Goal: Ask a question

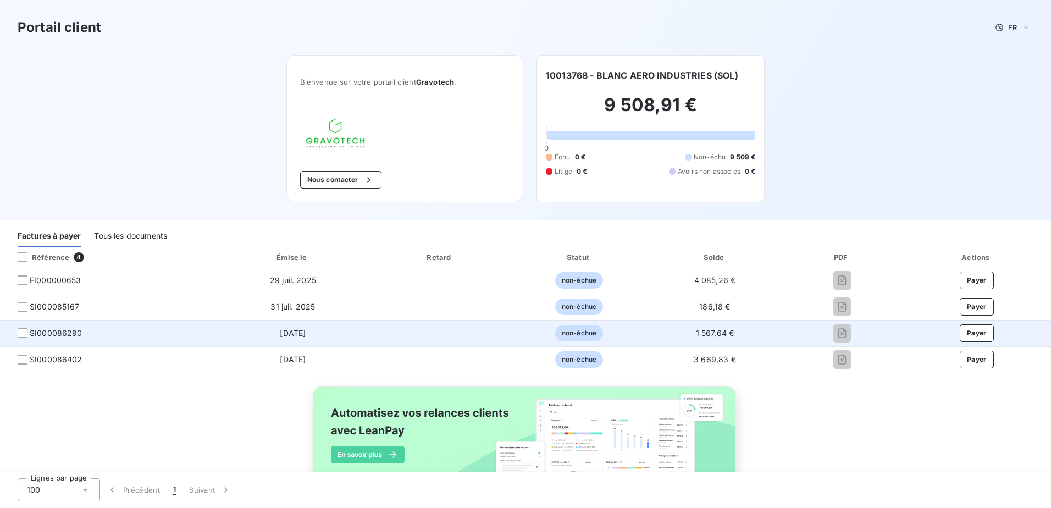
click at [576, 335] on span "non-échue" at bounding box center [579, 333] width 48 height 16
click at [706, 327] on td "1 567,64 €" at bounding box center [715, 333] width 134 height 26
drag, startPoint x: 82, startPoint y: 335, endPoint x: 24, endPoint y: 340, distance: 57.9
click at [24, 340] on td "SI000086290" at bounding box center [108, 333] width 216 height 26
drag, startPoint x: 24, startPoint y: 340, endPoint x: 21, endPoint y: 335, distance: 5.9
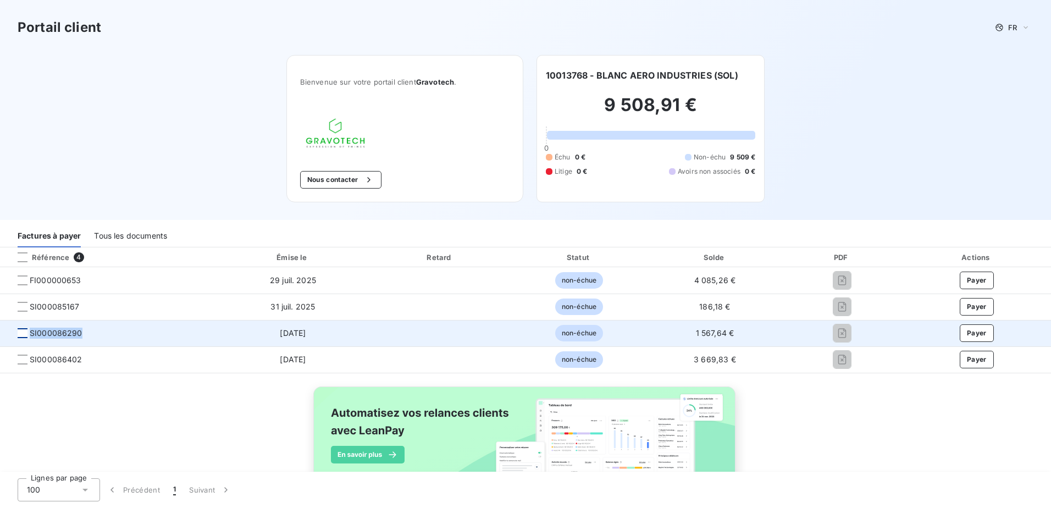
click at [21, 335] on div at bounding box center [23, 333] width 10 height 10
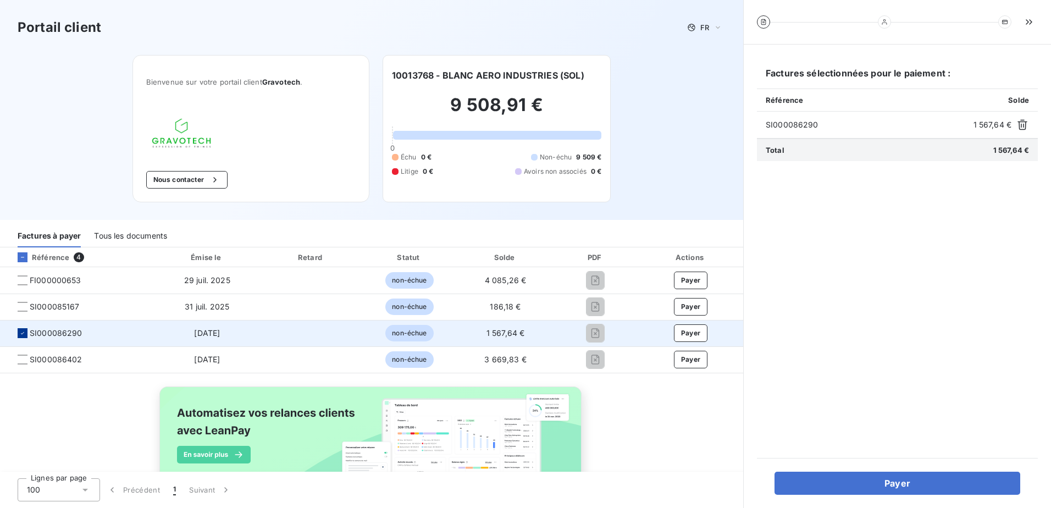
click at [19, 334] on div at bounding box center [23, 333] width 10 height 10
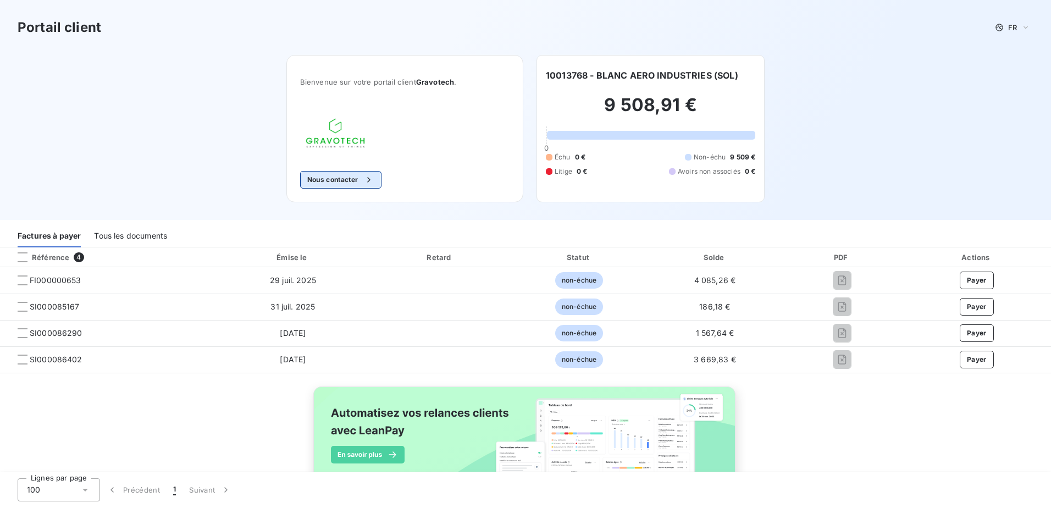
click at [336, 183] on button "Nous contacter" at bounding box center [340, 180] width 81 height 18
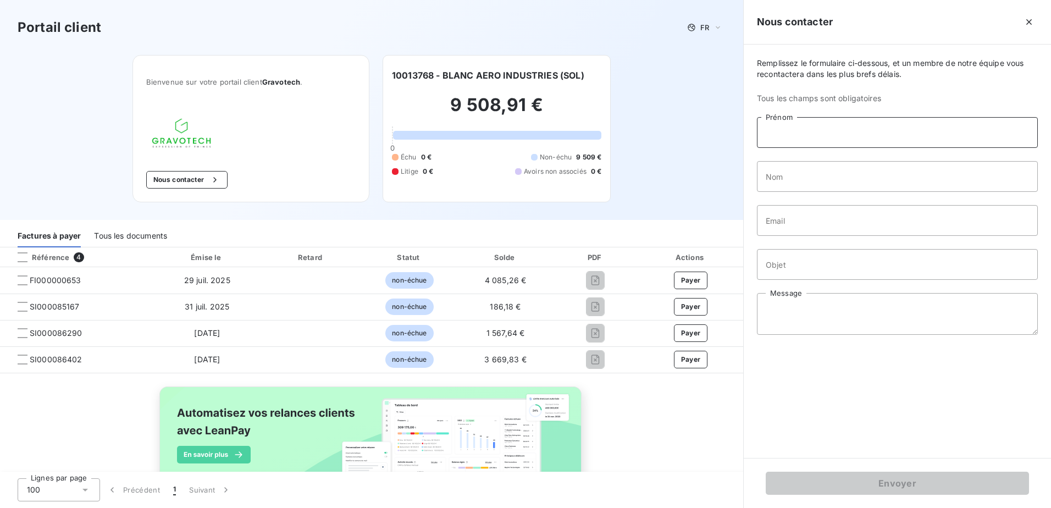
click at [841, 126] on input "Prénom" at bounding box center [897, 132] width 281 height 31
click at [774, 177] on input "Nom" at bounding box center [897, 176] width 281 height 31
click at [779, 132] on input "sy" at bounding box center [897, 132] width 281 height 31
click at [804, 133] on input "sy" at bounding box center [897, 132] width 281 height 31
type input "[PERSON_NAME]"
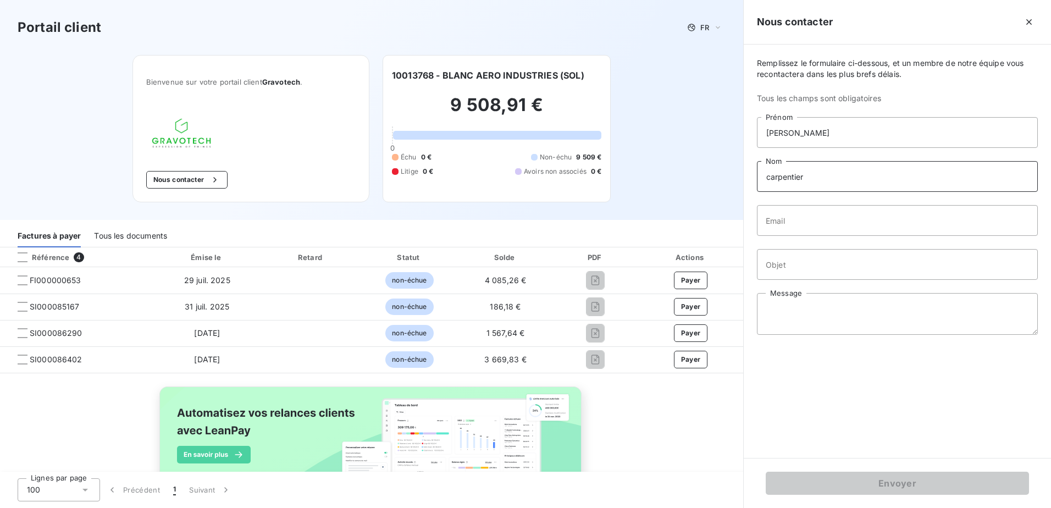
type input "carpentier"
type input "[PERSON_NAME][EMAIL_ADDRESS][DOMAIN_NAME]"
click at [824, 264] on input "Objet" at bounding box center [897, 264] width 281 height 31
type input "manque facture"
click at [811, 304] on textarea "Message" at bounding box center [897, 314] width 281 height 42
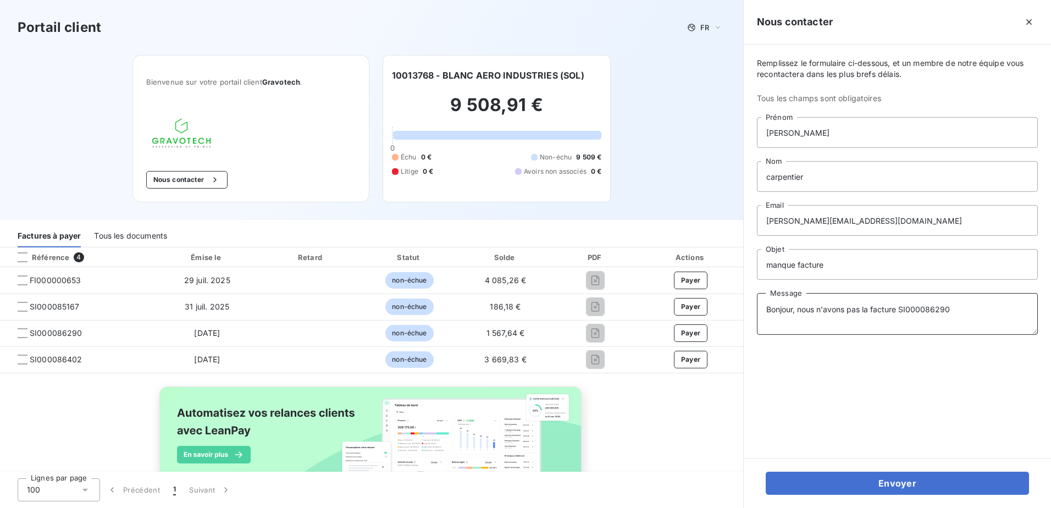
click at [959, 306] on textarea "Bonjour, nous n'avons pas la facture SI000086290" at bounding box center [897, 314] width 281 height 42
click at [959, 312] on textarea "Bonjour, nous n'avons pas la facture SI000086290" at bounding box center [897, 314] width 281 height 42
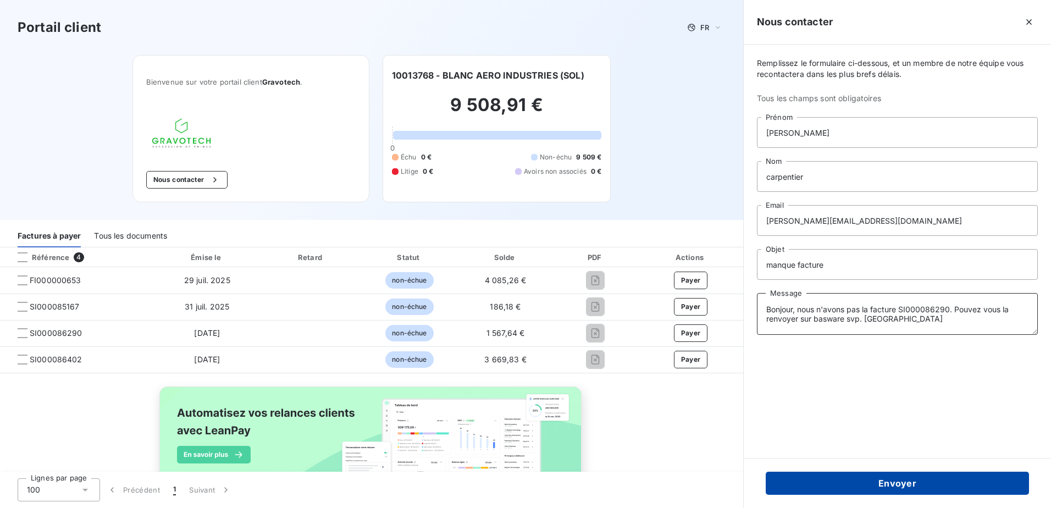
type textarea "Bonjour, nous n'avons pas la facture SI000086290. Pouvez vous la renvoyer sur b…"
click at [901, 484] on button "Envoyer" at bounding box center [896, 482] width 263 height 23
